Goal: Information Seeking & Learning: Check status

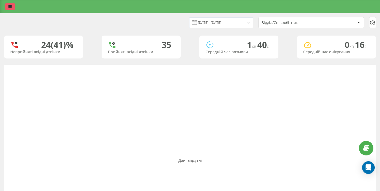
click at [13, 8] on link at bounding box center [10, 6] width 10 height 7
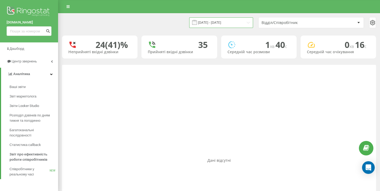
click at [231, 22] on input "[DATE] - [DATE]" at bounding box center [221, 22] width 64 height 10
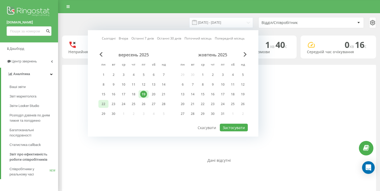
click at [106, 106] on div "22" at bounding box center [103, 104] width 7 height 7
click at [237, 127] on button "Застосувати" at bounding box center [234, 128] width 28 height 8
type input "[DATE] - [DATE]"
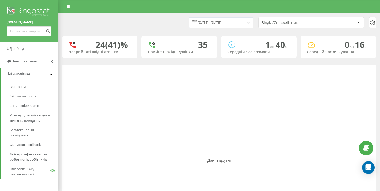
click at [290, 22] on div "Відділ/Співробітник" at bounding box center [293, 23] width 63 height 4
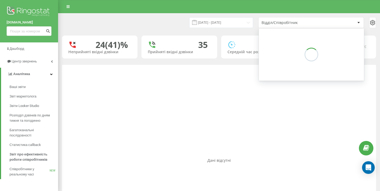
click at [300, 26] on div "Відділ/Співробітник" at bounding box center [311, 22] width 105 height 11
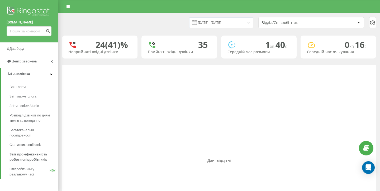
click at [296, 22] on div "Відділ/Співробітник" at bounding box center [293, 23] width 63 height 4
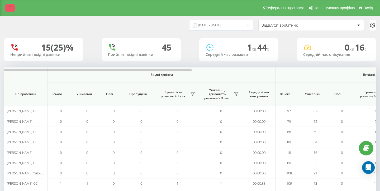
click at [10, 10] on icon at bounding box center [9, 8] width 3 height 4
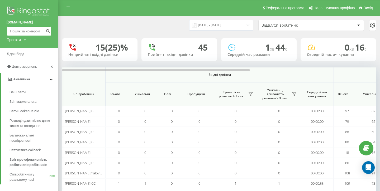
click at [32, 32] on input at bounding box center [29, 31] width 45 height 10
paste input "380957212435"
type input "380957212435"
click at [50, 31] on button "submit" at bounding box center [47, 31] width 7 height 10
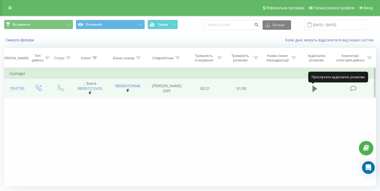
click at [314, 90] on icon at bounding box center [315, 89] width 5 height 6
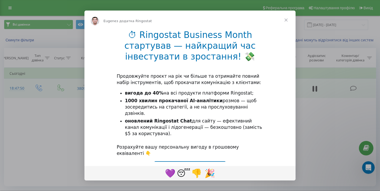
click at [287, 19] on span "Закрити" at bounding box center [286, 20] width 19 height 19
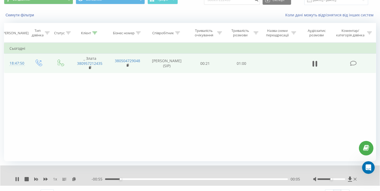
scroll to position [35, 0]
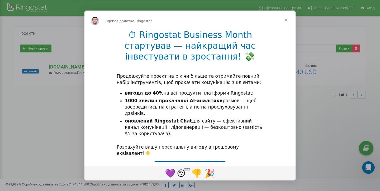
click at [287, 19] on span "Закрити" at bounding box center [286, 20] width 19 height 19
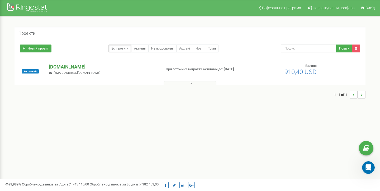
click at [59, 65] on p "[DOMAIN_NAME]" at bounding box center [103, 67] width 108 height 7
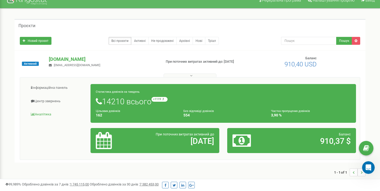
scroll to position [9, 0]
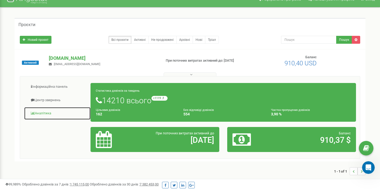
click at [41, 116] on link "Аналiтика" at bounding box center [57, 113] width 67 height 13
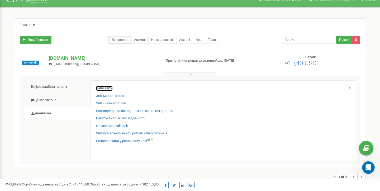
click at [103, 88] on link "Ваші звіти" at bounding box center [104, 88] width 17 height 5
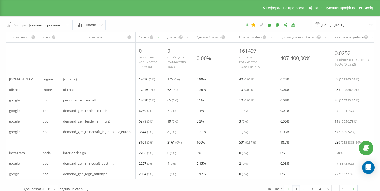
click at [336, 25] on input "22.08.2025 - 22.09.2025" at bounding box center [344, 25] width 64 height 10
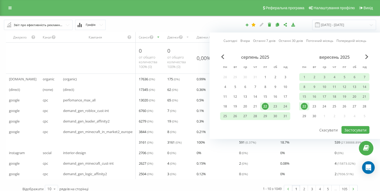
click at [304, 106] on div "22" at bounding box center [304, 106] width 7 height 7
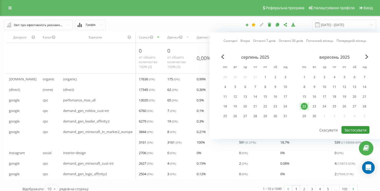
click at [352, 130] on button "Застосувати" at bounding box center [356, 130] width 28 height 8
type input "22.09.2025 - 22.09.2025"
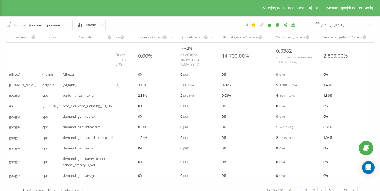
scroll to position [0, 107]
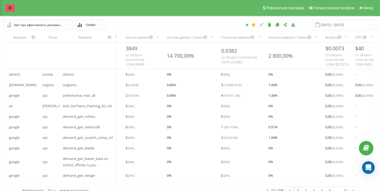
click at [9, 10] on link at bounding box center [10, 7] width 10 height 7
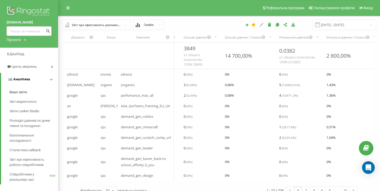
click at [52, 78] on link "Аналiтика" at bounding box center [29, 79] width 57 height 13
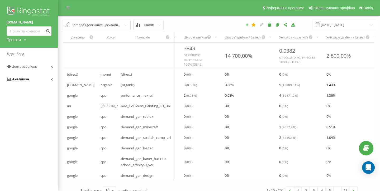
click at [27, 79] on span "Аналiтика" at bounding box center [20, 79] width 17 height 4
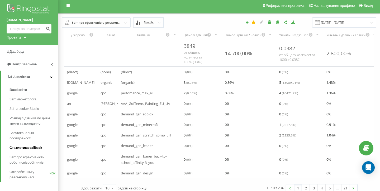
scroll to position [0, 0]
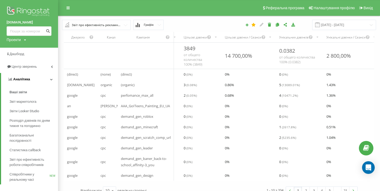
click at [17, 80] on span "Аналiтика" at bounding box center [21, 79] width 17 height 4
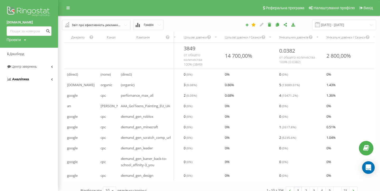
click at [17, 80] on span "Аналiтика" at bounding box center [20, 79] width 17 height 4
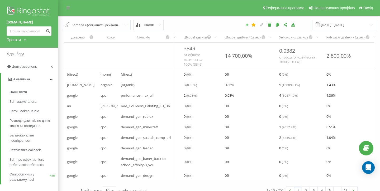
click at [19, 12] on img at bounding box center [29, 11] width 45 height 13
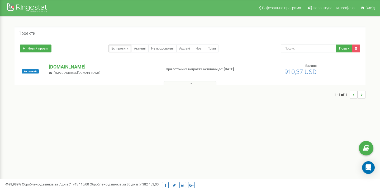
click at [190, 83] on icon at bounding box center [191, 84] width 2 height 4
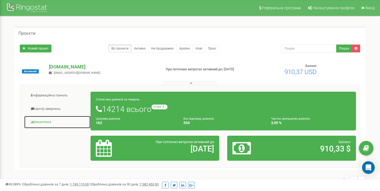
click at [45, 122] on link "Аналiтика" at bounding box center [57, 122] width 67 height 13
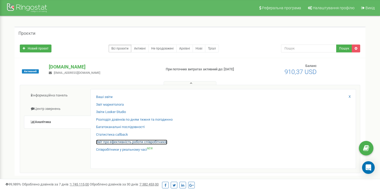
click at [131, 142] on link "Звіт про ефективність роботи співробітників" at bounding box center [131, 142] width 71 height 5
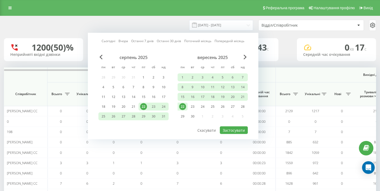
click at [185, 106] on div "22" at bounding box center [182, 107] width 7 height 7
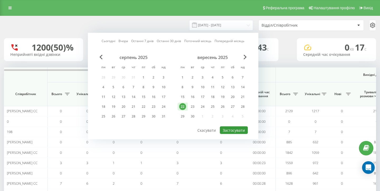
click at [240, 134] on button "Застосувати" at bounding box center [234, 131] width 28 height 8
type input "22.09.2025 - 22.09.2025"
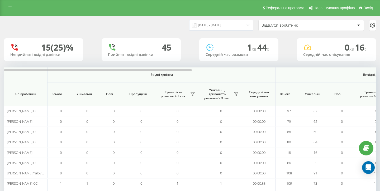
click at [301, 26] on div "Відділ/Співробітник" at bounding box center [293, 25] width 63 height 4
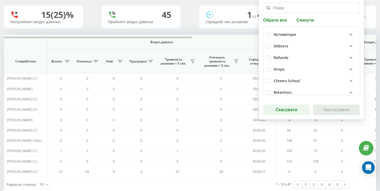
scroll to position [136, 0]
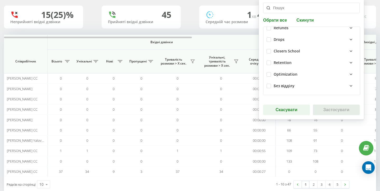
click at [270, 49] on div "Closers School" at bounding box center [312, 51] width 90 height 12
click at [270, 49] on label at bounding box center [269, 49] width 4 height 0
checkbox input "true"
click at [339, 109] on button "Застосувати" at bounding box center [336, 110] width 47 height 11
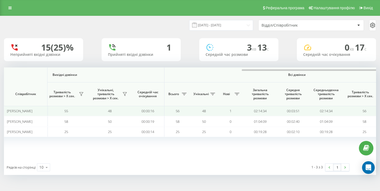
scroll to position [0, 364]
